Goal: Task Accomplishment & Management: Use online tool/utility

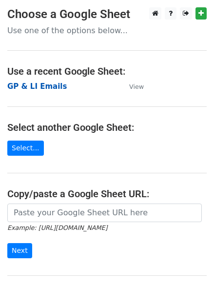
click at [37, 86] on strong "GP & LI Emails" at bounding box center [37, 86] width 60 height 9
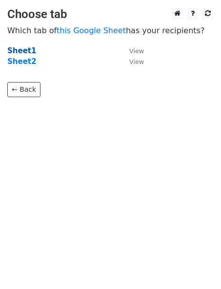
click at [21, 52] on strong "Sheet1" at bounding box center [21, 50] width 29 height 9
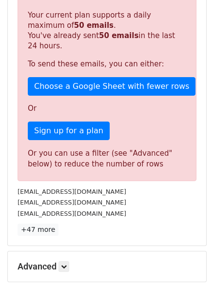
scroll to position [222, 0]
